Goal: Task Accomplishment & Management: Manage account settings

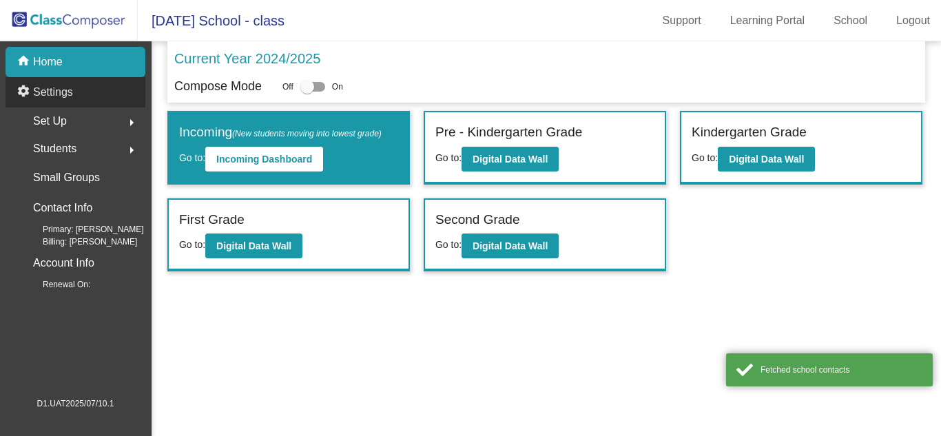
click at [61, 87] on p "Settings" at bounding box center [53, 92] width 40 height 17
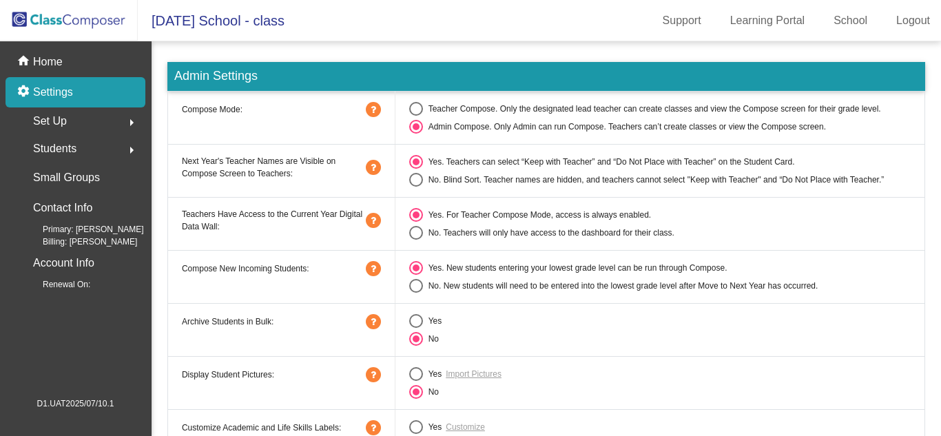
scroll to position [35, 0]
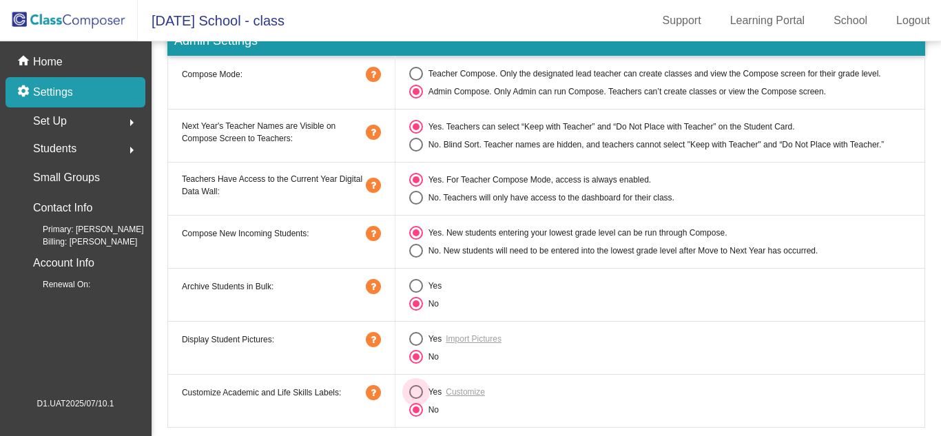
click at [420, 395] on div "Select an option" at bounding box center [416, 392] width 14 height 14
click at [416, 399] on input "Yes" at bounding box center [415, 399] width 1 height 1
radio input "true"
click at [470, 392] on link "Customize" at bounding box center [465, 392] width 39 height 12
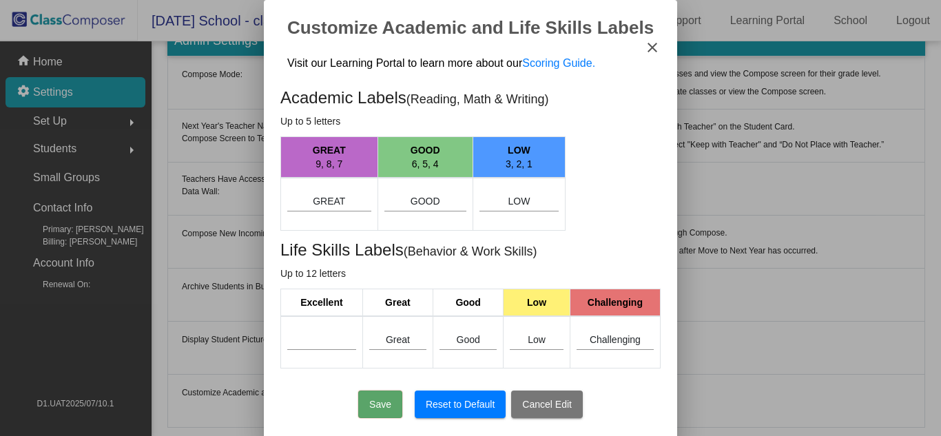
click at [653, 41] on mat-icon "close" at bounding box center [652, 47] width 17 height 17
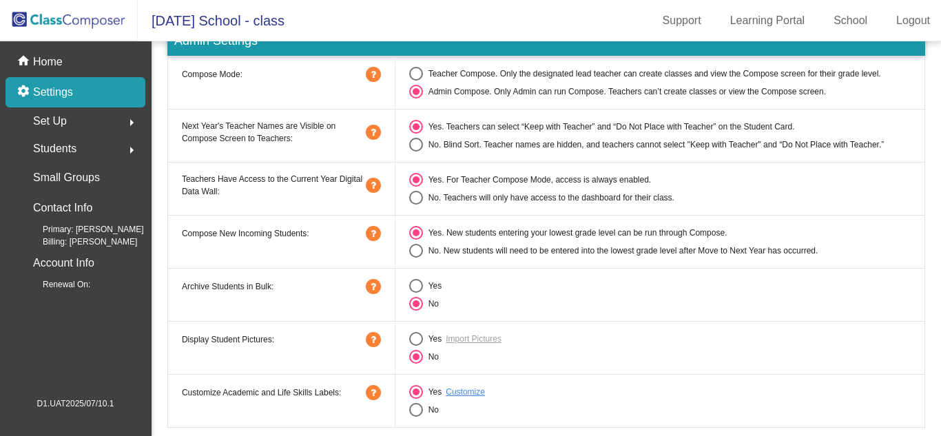
click at [101, 45] on mat-nav-list "home Home settings Settings Set Up arrow_right Students arrow_right Small Group…" at bounding box center [75, 218] width 151 height 355
click at [92, 56] on div "home Home" at bounding box center [76, 62] width 140 height 30
